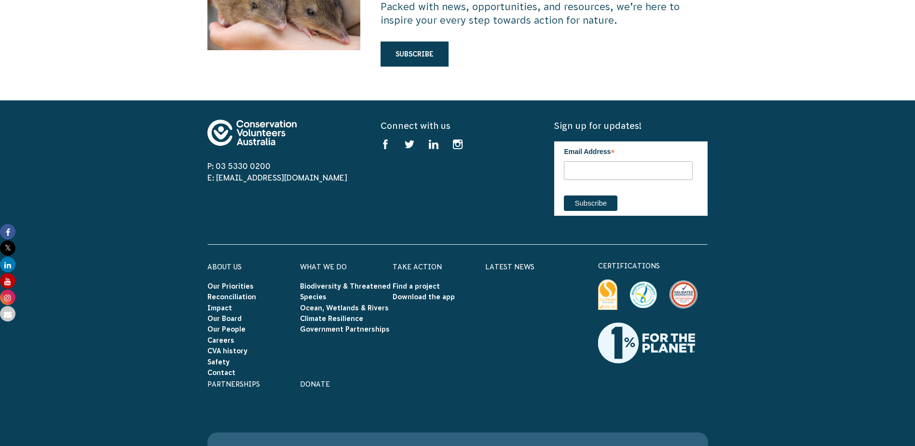
scroll to position [2748, 0]
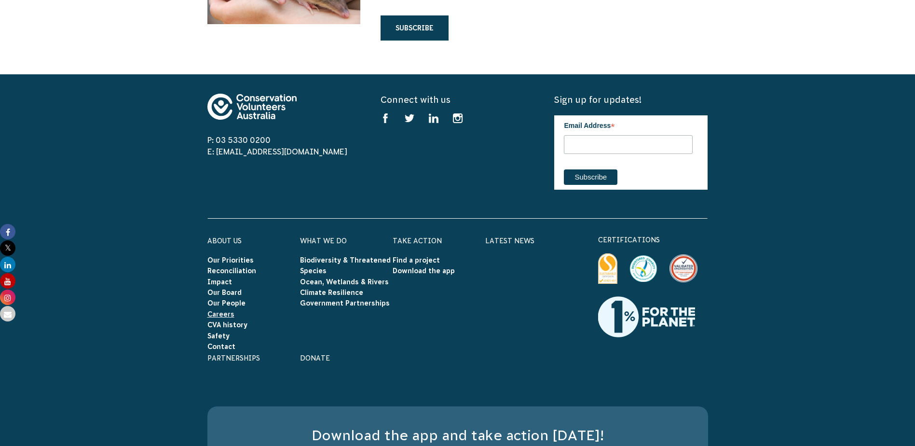
drag, startPoint x: 219, startPoint y: 275, endPoint x: 255, endPoint y: 286, distance: 37.7
click at [219, 310] on link "Careers" at bounding box center [220, 314] width 27 height 8
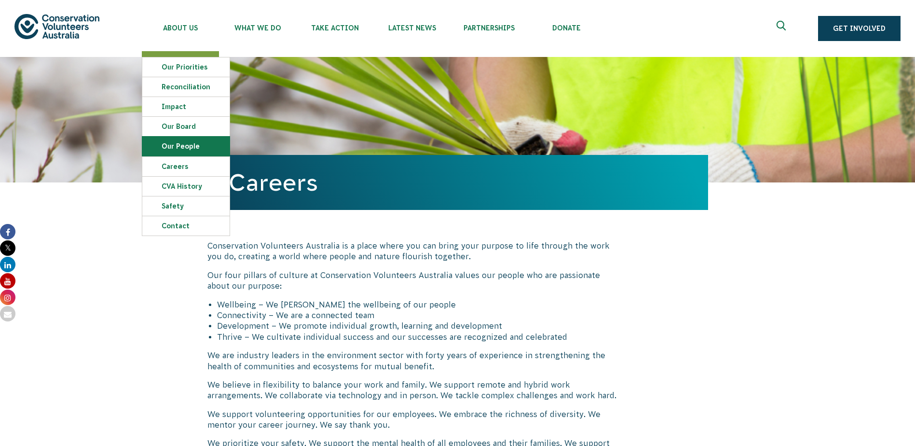
click at [164, 145] on link "Our People" at bounding box center [185, 145] width 87 height 19
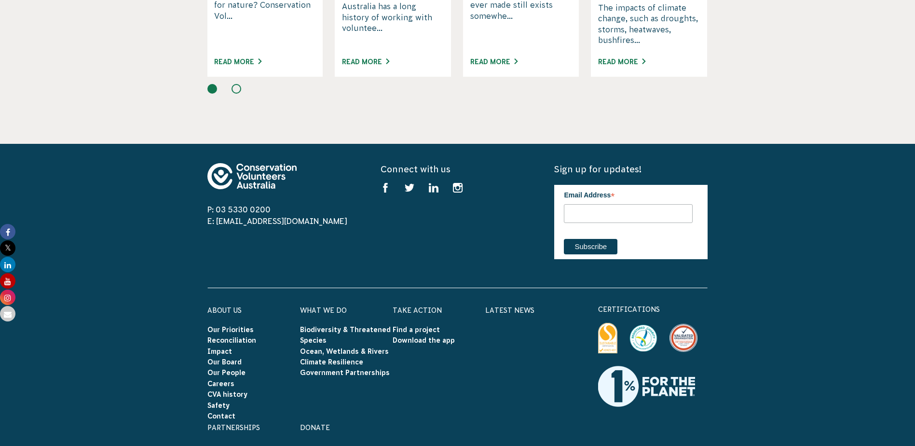
scroll to position [1495, 0]
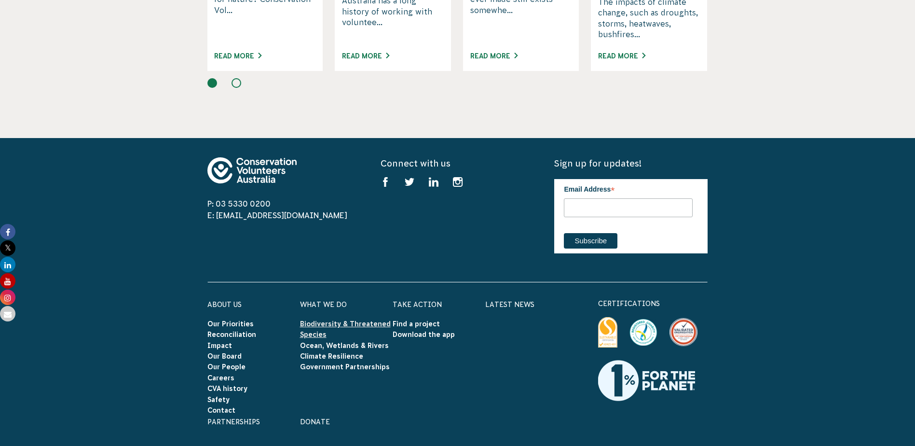
click at [367, 320] on link "Biodiversity & Threatened Species" at bounding box center [345, 329] width 91 height 18
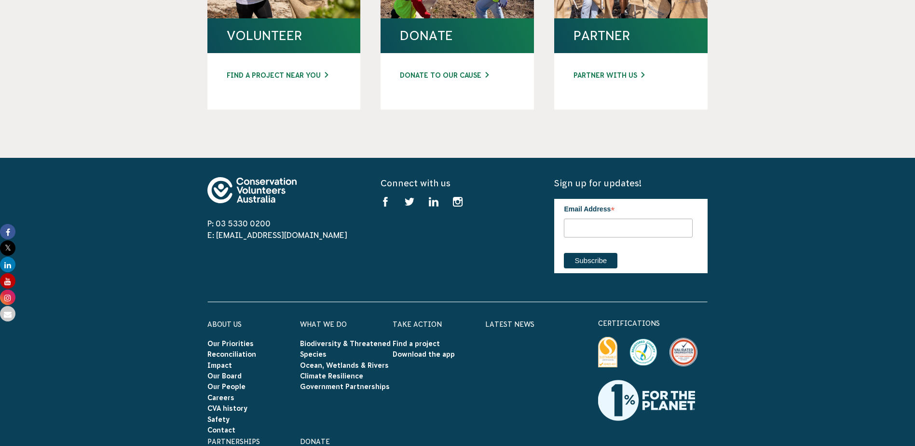
scroll to position [3624, 0]
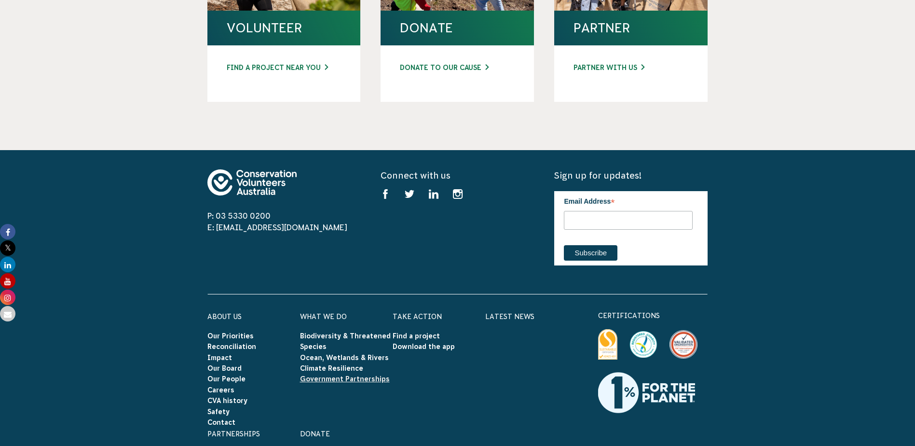
click at [365, 375] on link "Government Partnerships" at bounding box center [345, 379] width 90 height 8
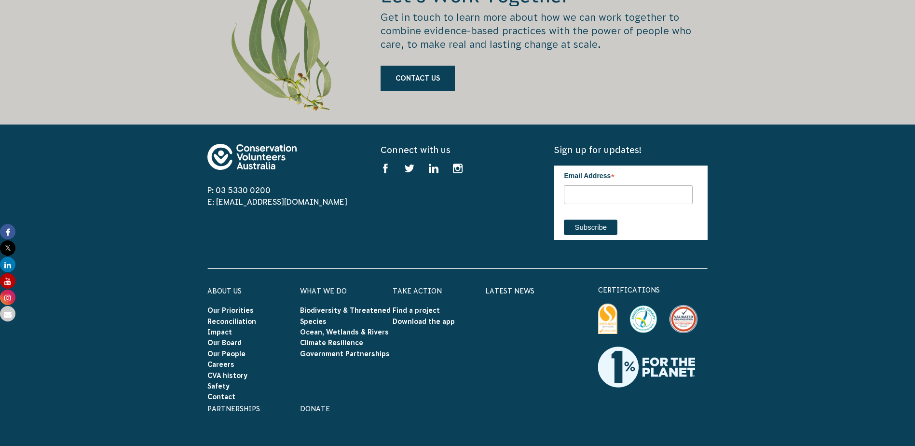
scroll to position [4986, 0]
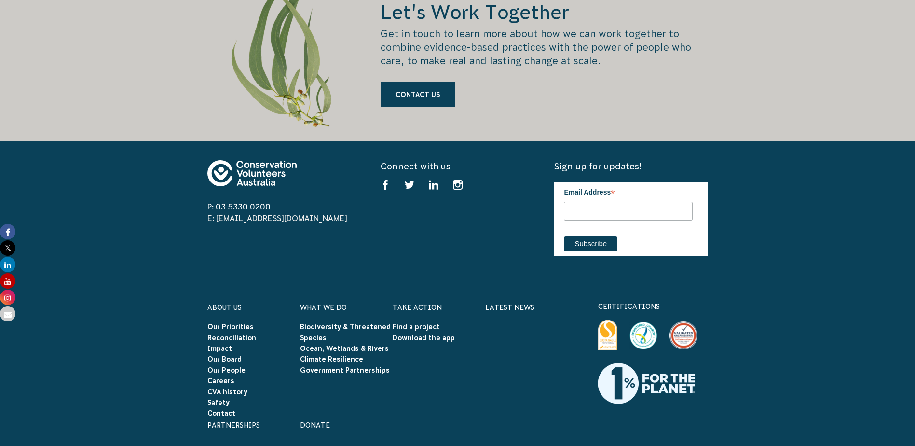
click at [256, 214] on link "E: [EMAIL_ADDRESS][DOMAIN_NAME]" at bounding box center [277, 218] width 140 height 9
